Goal: Task Accomplishment & Management: Manage account settings

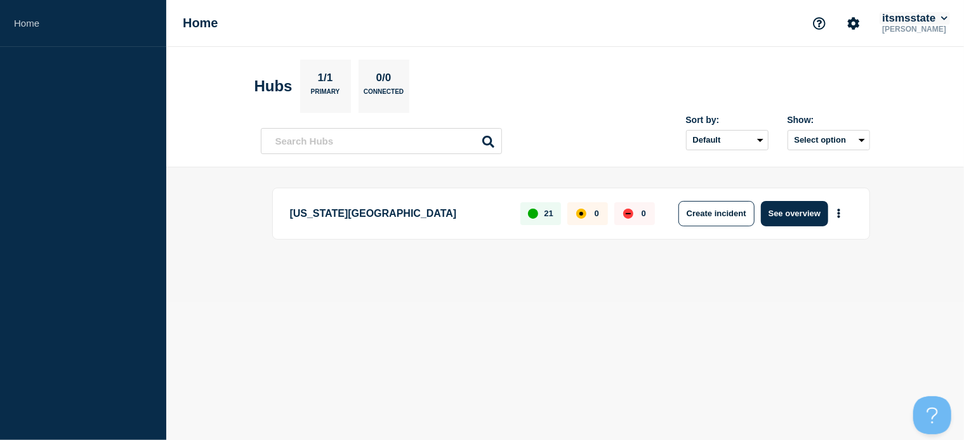
click at [924, 18] on button "itsmsstate" at bounding box center [914, 18] width 70 height 13
click at [891, 171] on button "Log out" at bounding box center [906, 167] width 32 height 11
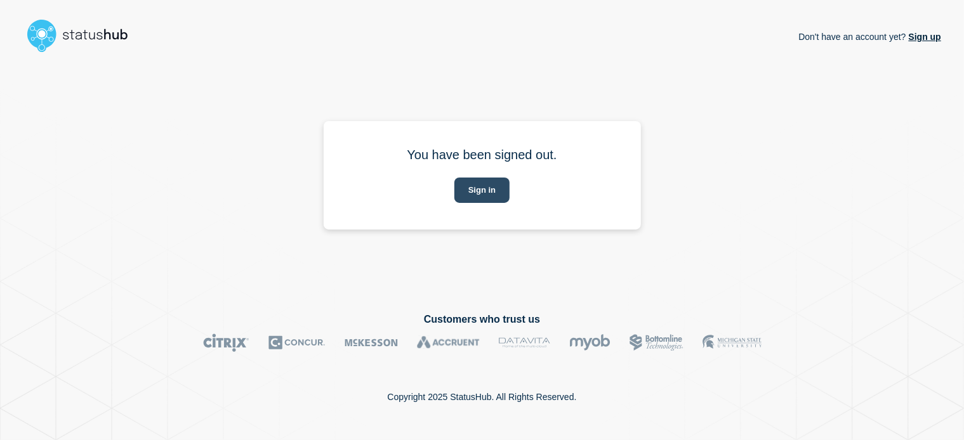
click at [469, 181] on button "Sign in" at bounding box center [481, 190] width 55 height 25
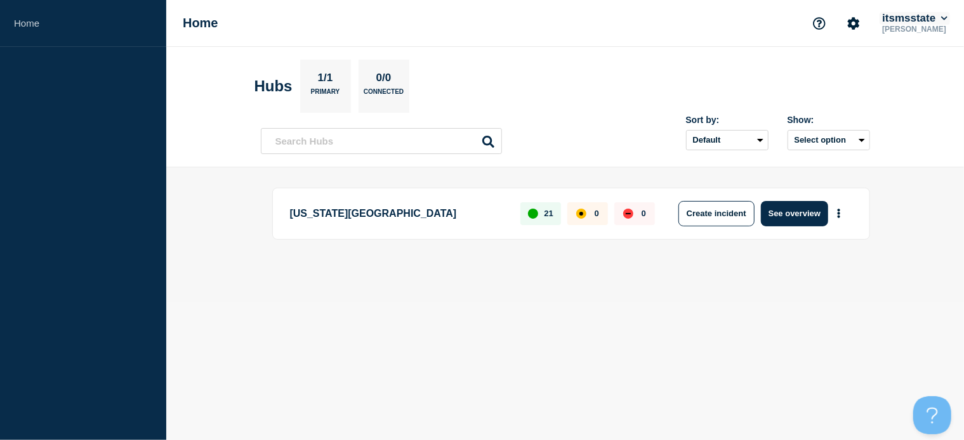
click at [912, 20] on button "itsmsstate" at bounding box center [914, 18] width 70 height 13
click at [852, 20] on icon "Account settings" at bounding box center [854, 23] width 12 height 12
click at [850, 74] on link "Team Members" at bounding box center [854, 75] width 65 height 11
